Goal: Task Accomplishment & Management: Use online tool/utility

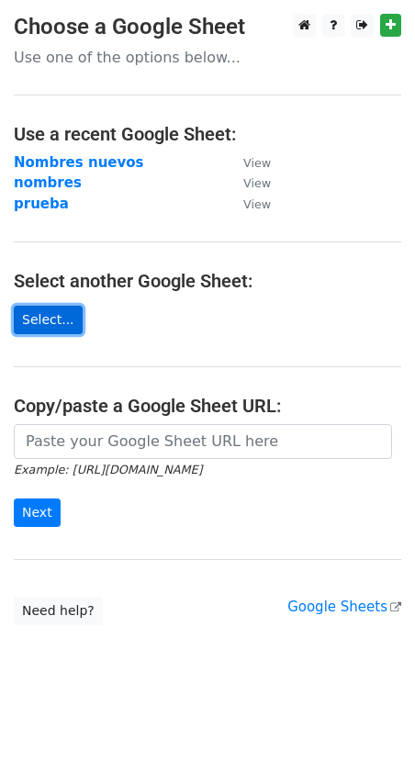
click at [52, 320] on link "Select..." at bounding box center [48, 320] width 69 height 28
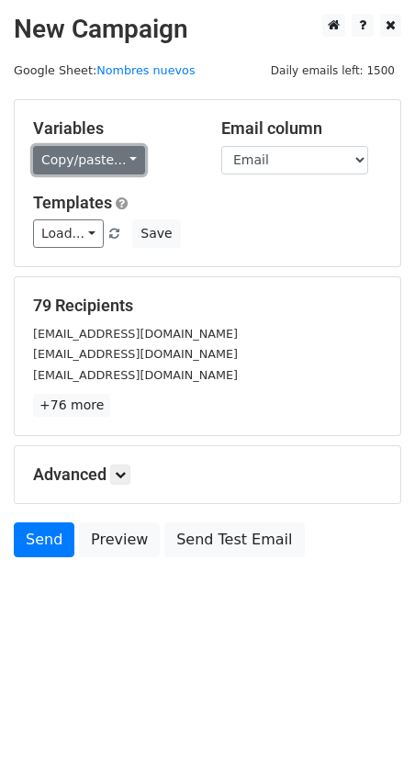
click at [101, 167] on link "Copy/paste..." at bounding box center [89, 160] width 112 height 28
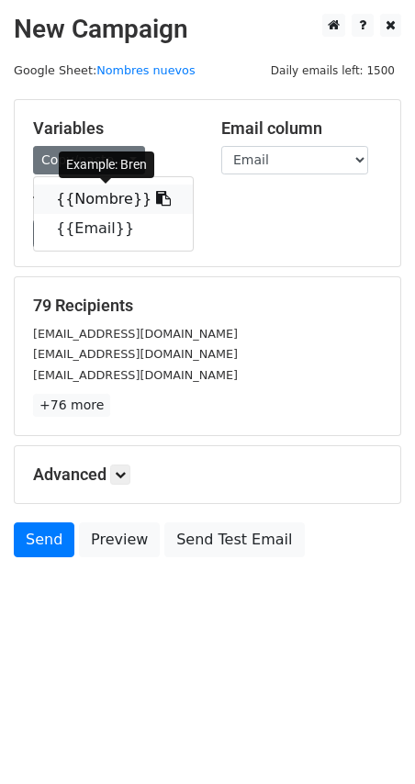
click at [84, 198] on link "{{Nombre}}" at bounding box center [113, 199] width 159 height 29
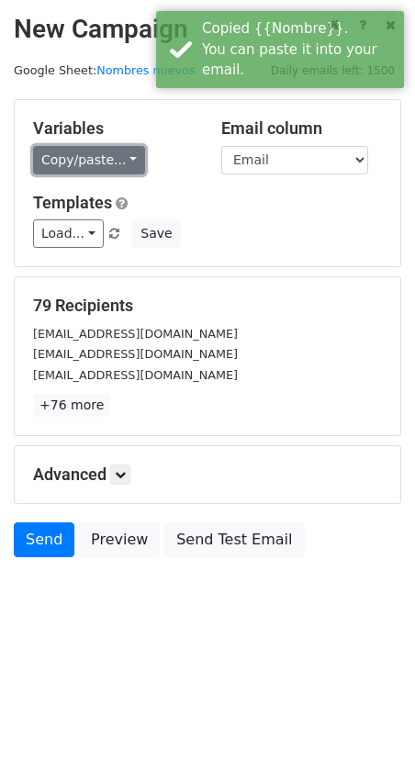
click at [79, 163] on link "Copy/paste..." at bounding box center [89, 160] width 112 height 28
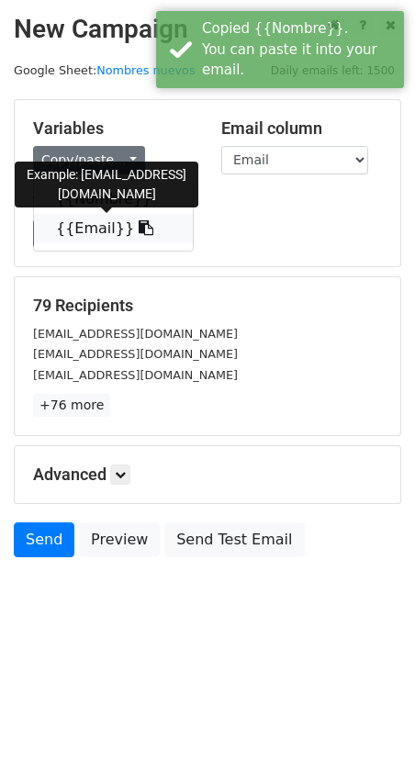
click at [91, 226] on link "{{Email}}" at bounding box center [113, 228] width 159 height 29
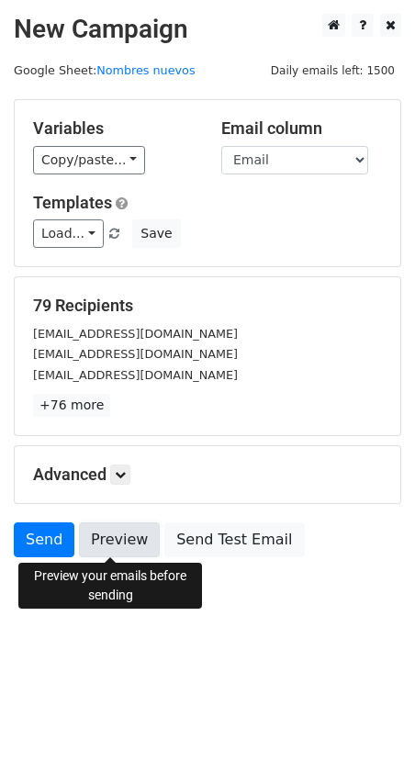
click at [119, 543] on link "Preview" at bounding box center [119, 539] width 81 height 35
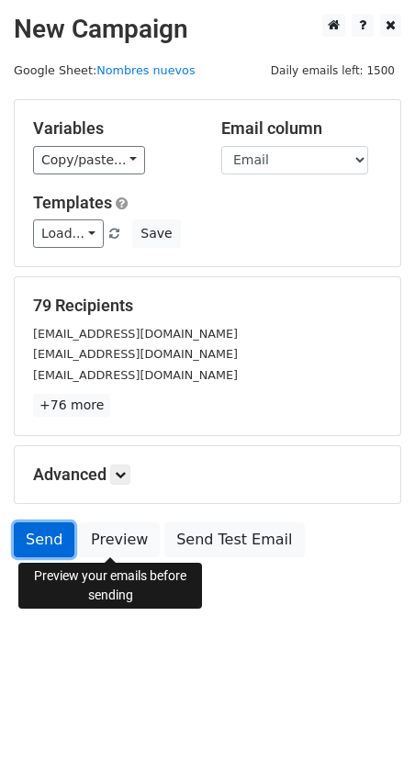
click at [48, 536] on link "Send" at bounding box center [44, 539] width 61 height 35
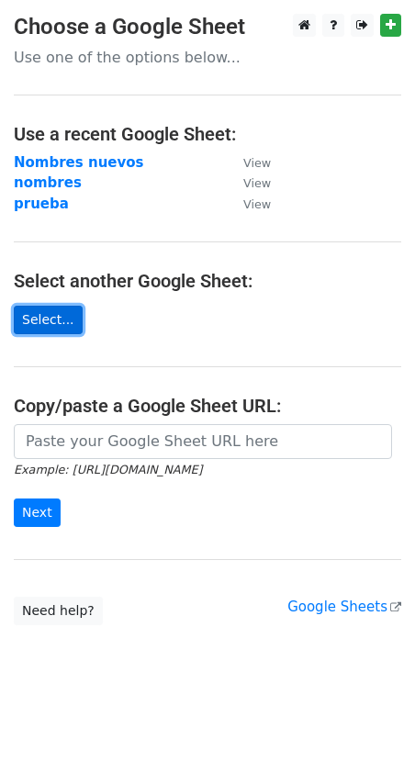
click at [58, 321] on link "Select..." at bounding box center [48, 320] width 69 height 28
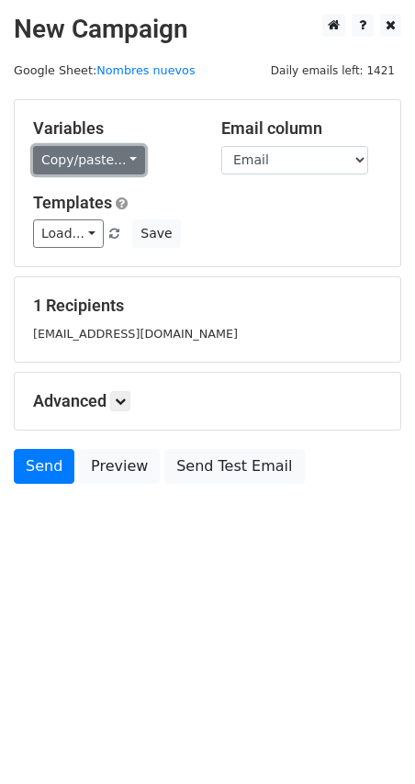
click at [96, 159] on link "Copy/paste..." at bounding box center [89, 160] width 112 height 28
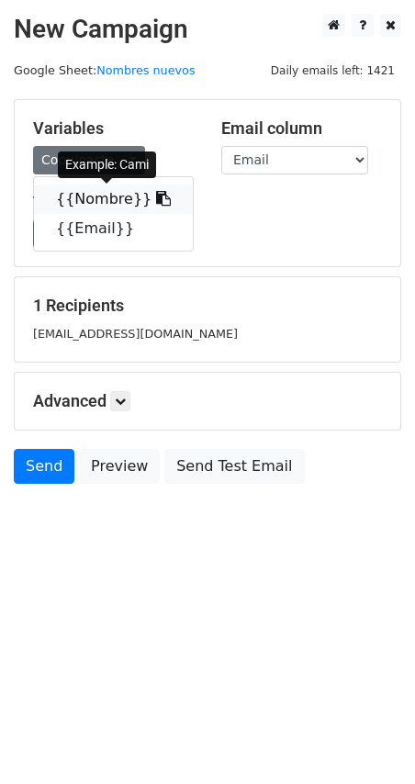
click at [108, 194] on link "{{Nombre}}" at bounding box center [113, 199] width 159 height 29
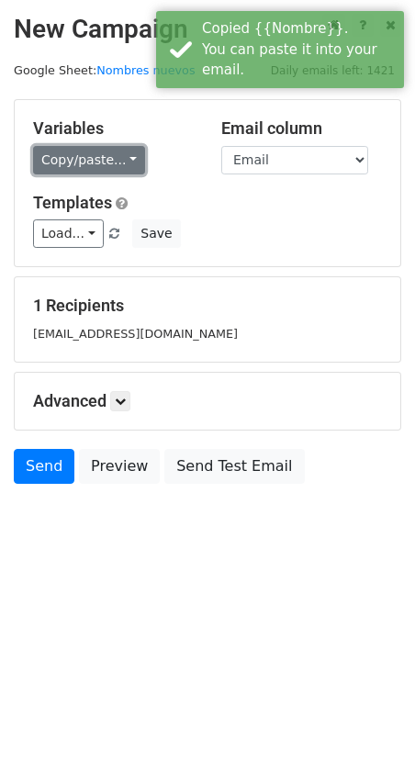
click at [80, 157] on link "Copy/paste..." at bounding box center [89, 160] width 112 height 28
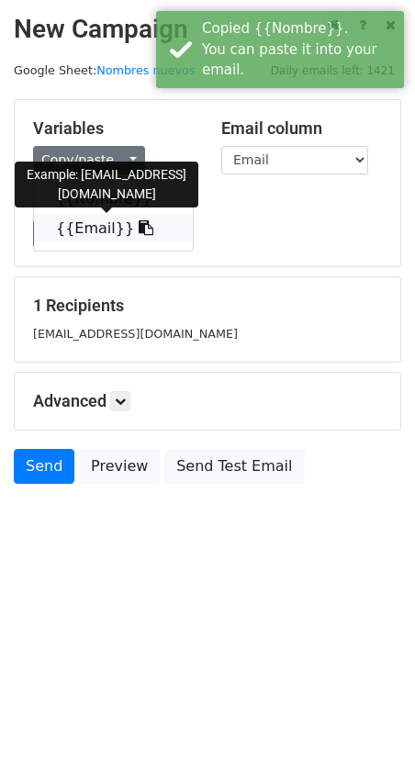
click at [88, 228] on link "{{Email}}" at bounding box center [113, 228] width 159 height 29
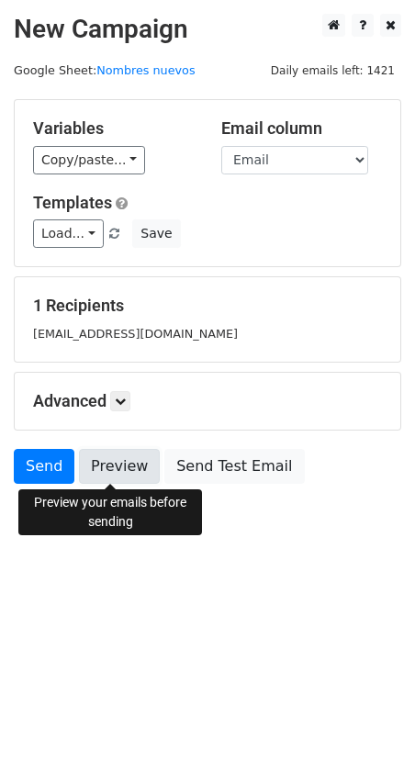
click at [107, 465] on link "Preview" at bounding box center [119, 466] width 81 height 35
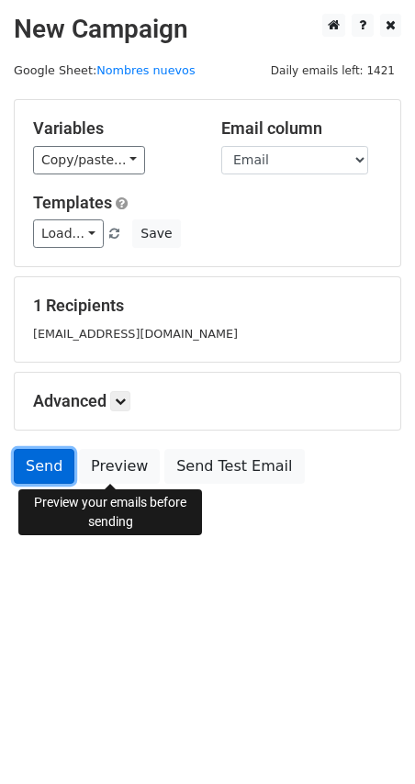
click at [50, 466] on link "Send" at bounding box center [44, 466] width 61 height 35
